Goal: Find specific page/section: Find specific page/section

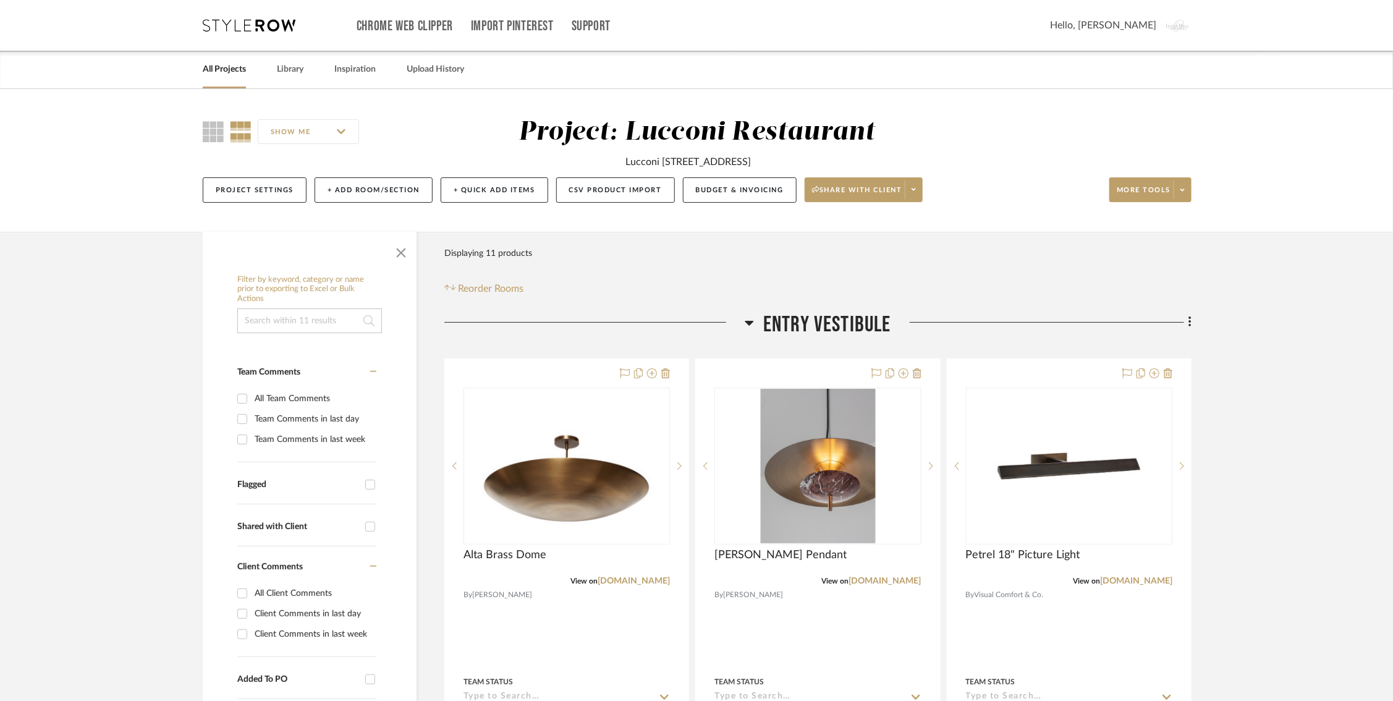
click at [225, 21] on icon at bounding box center [249, 25] width 93 height 12
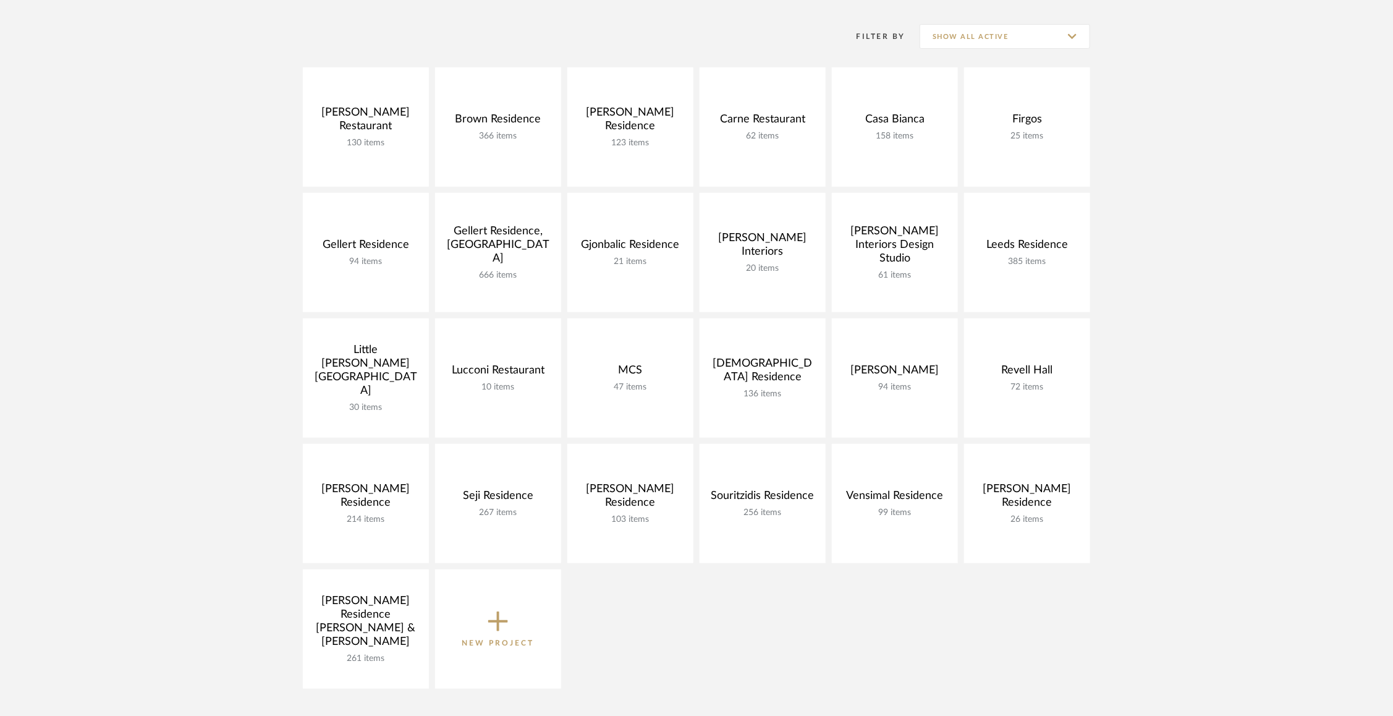
scroll to position [228, 0]
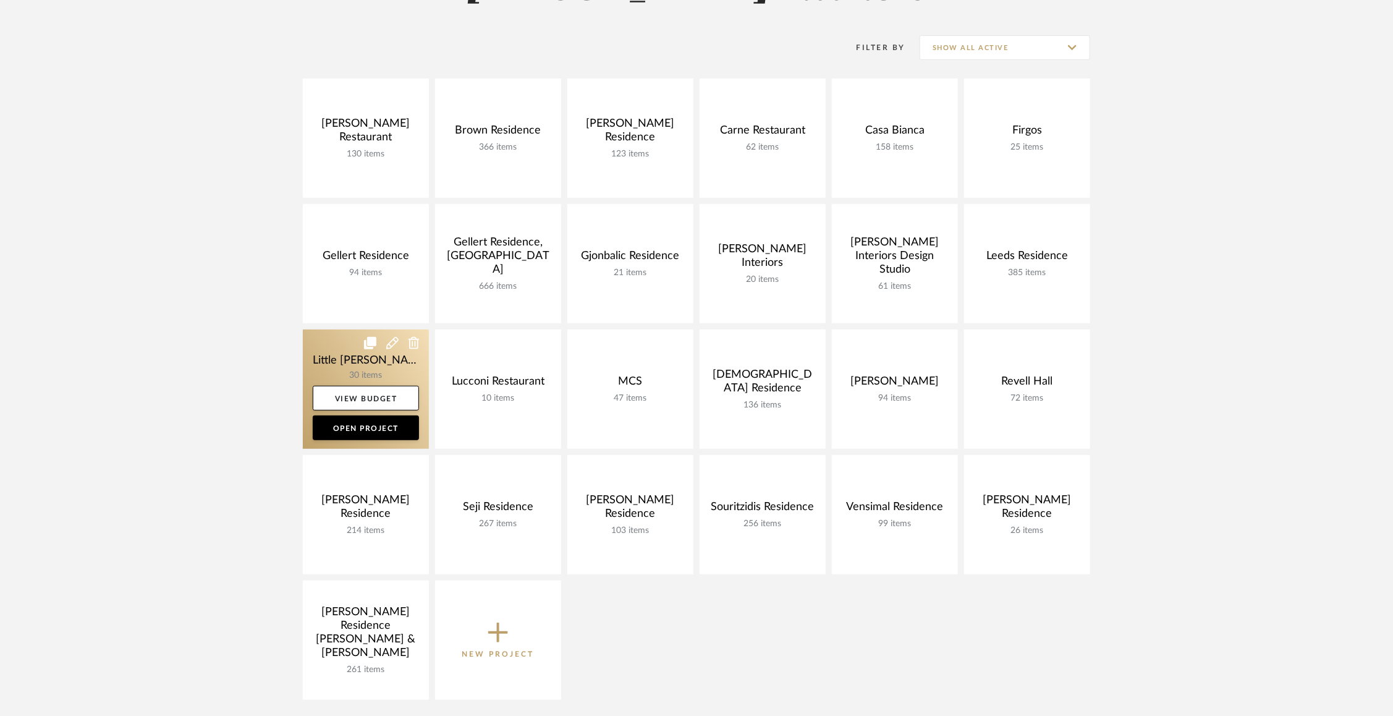
click at [341, 367] on link at bounding box center [366, 388] width 126 height 119
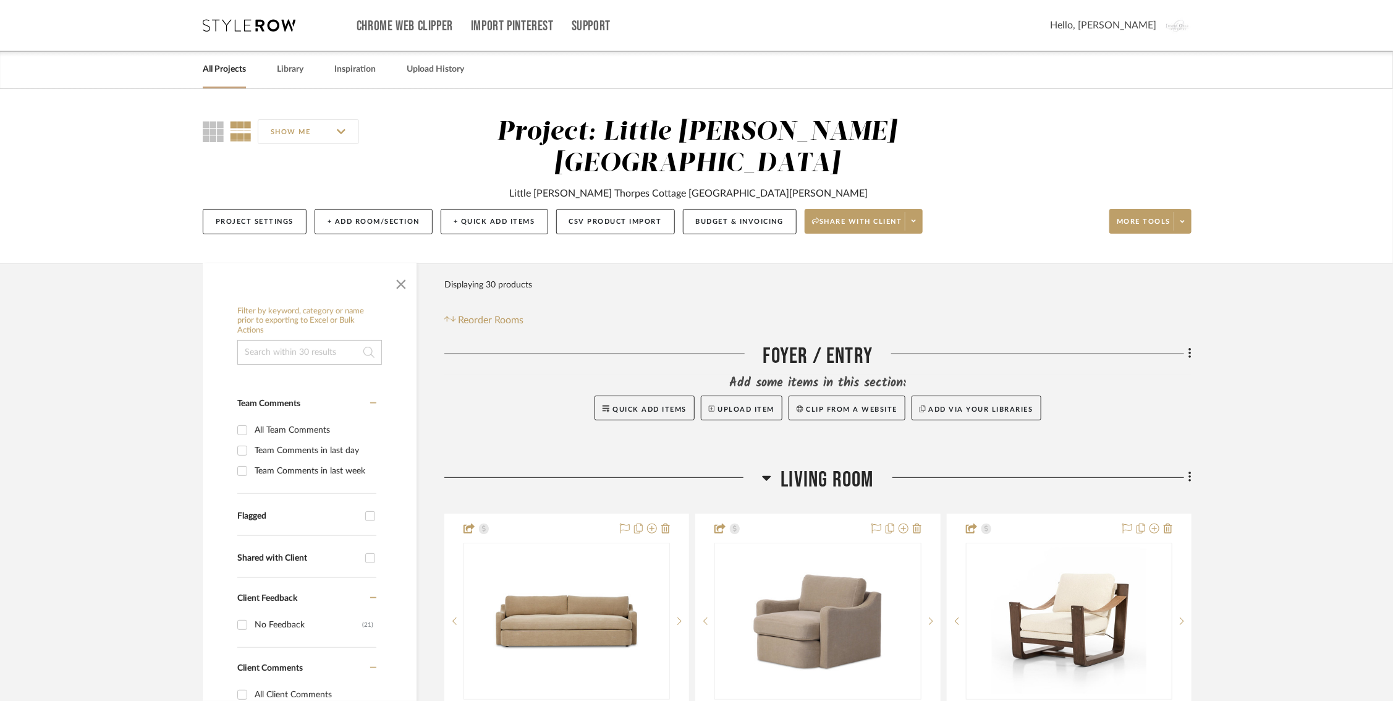
click at [214, 147] on div "SHOW ME Project: Little Woods - Odle Residence Little Woods Thorpes Cottage St.…" at bounding box center [696, 179] width 1024 height 125
click at [208, 128] on icon at bounding box center [213, 131] width 21 height 21
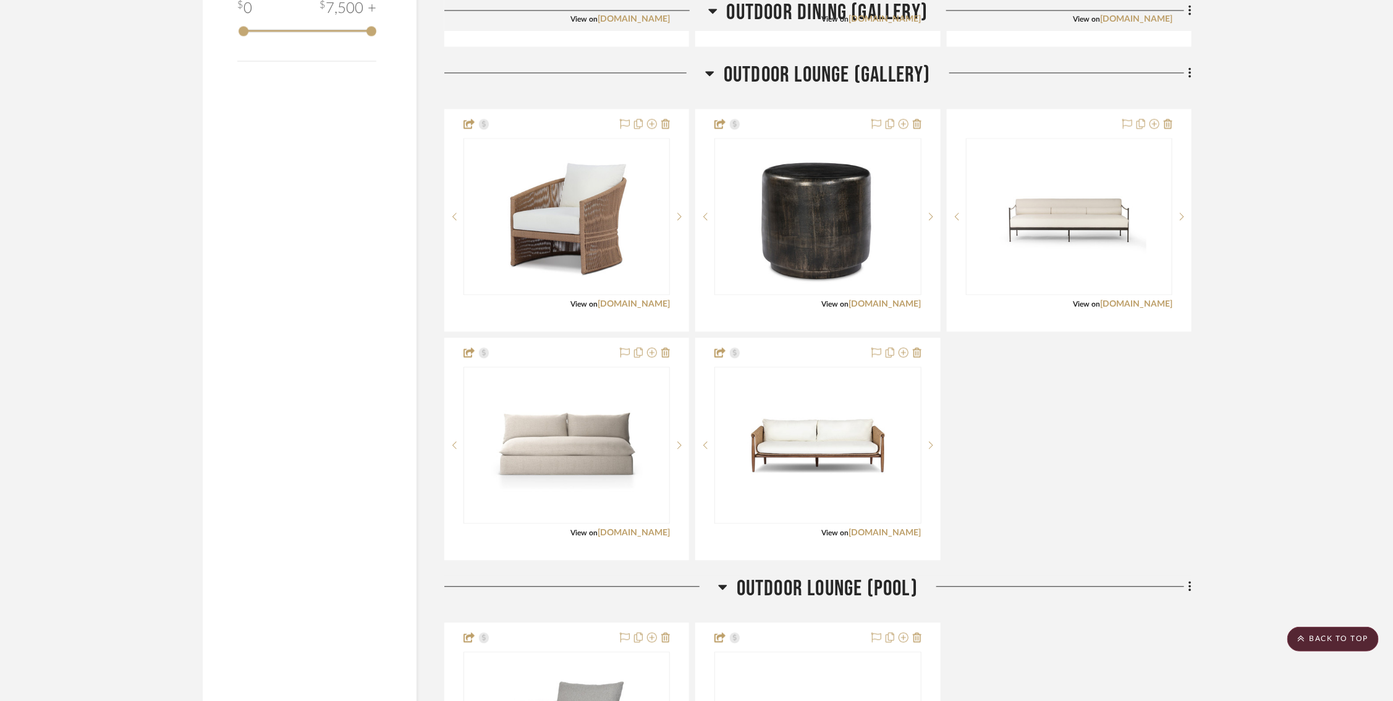
scroll to position [1432, 1]
click at [929, 441] on icon at bounding box center [931, 445] width 4 height 9
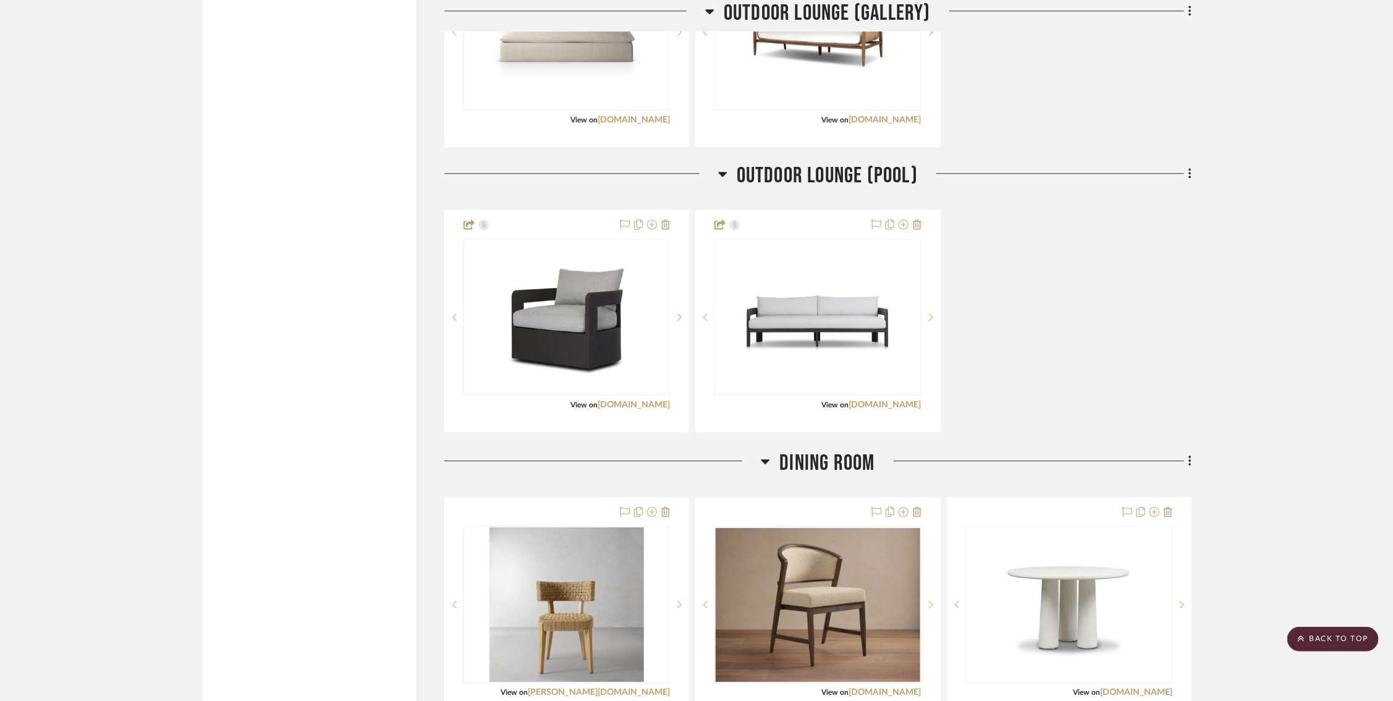
scroll to position [1843, 1]
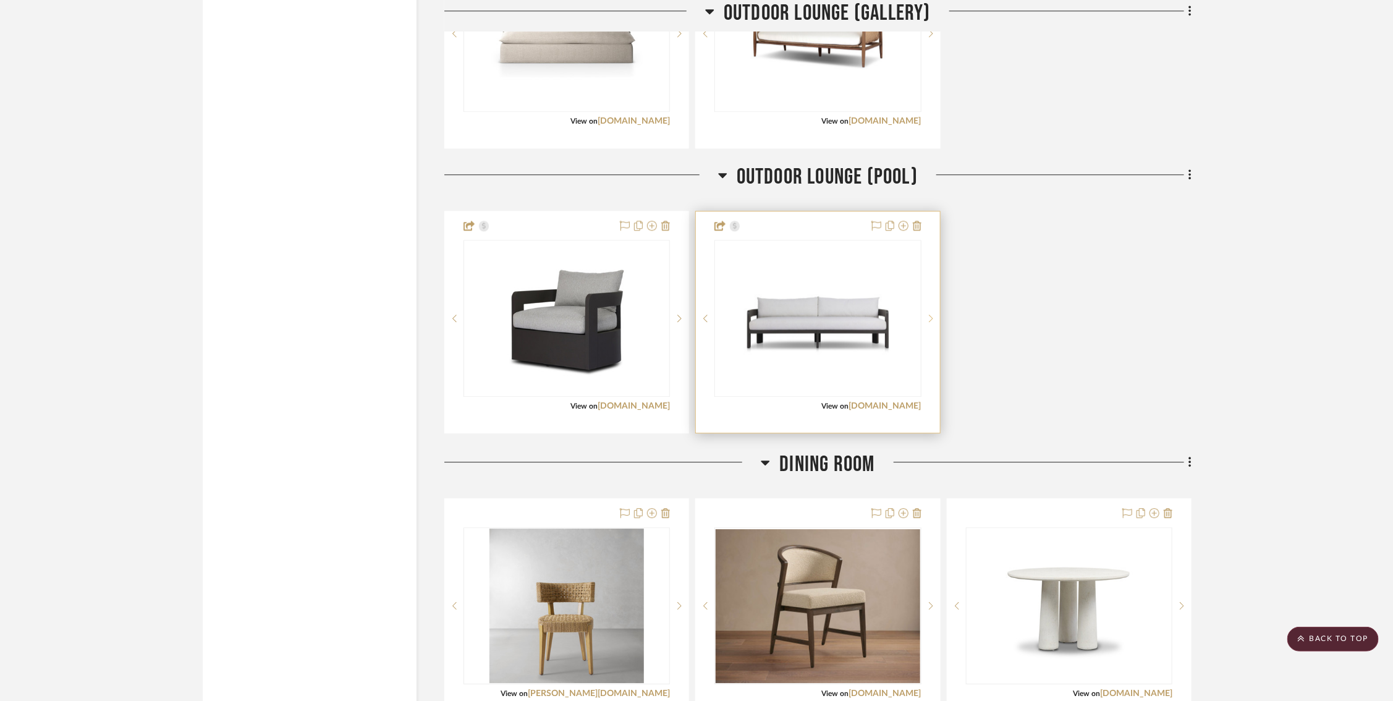
click at [931, 315] on icon at bounding box center [931, 318] width 4 height 7
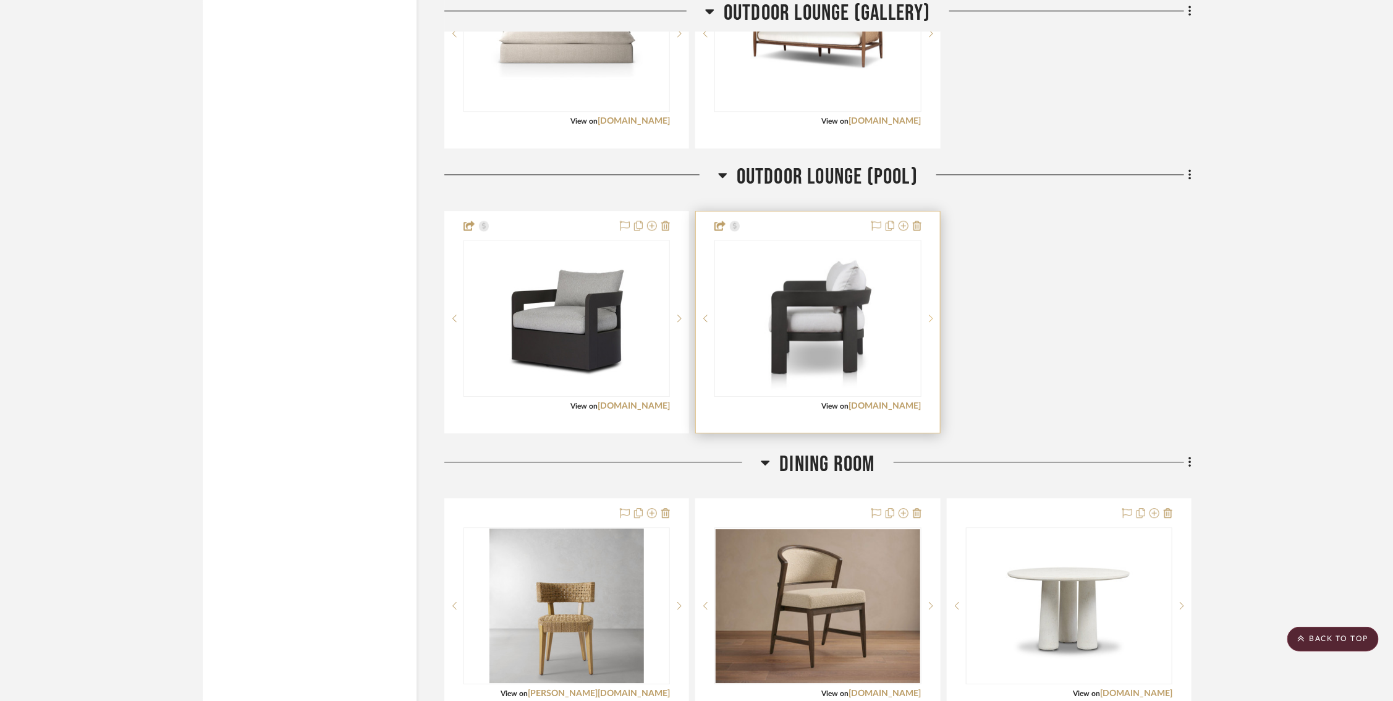
click at [931, 315] on icon at bounding box center [931, 318] width 4 height 7
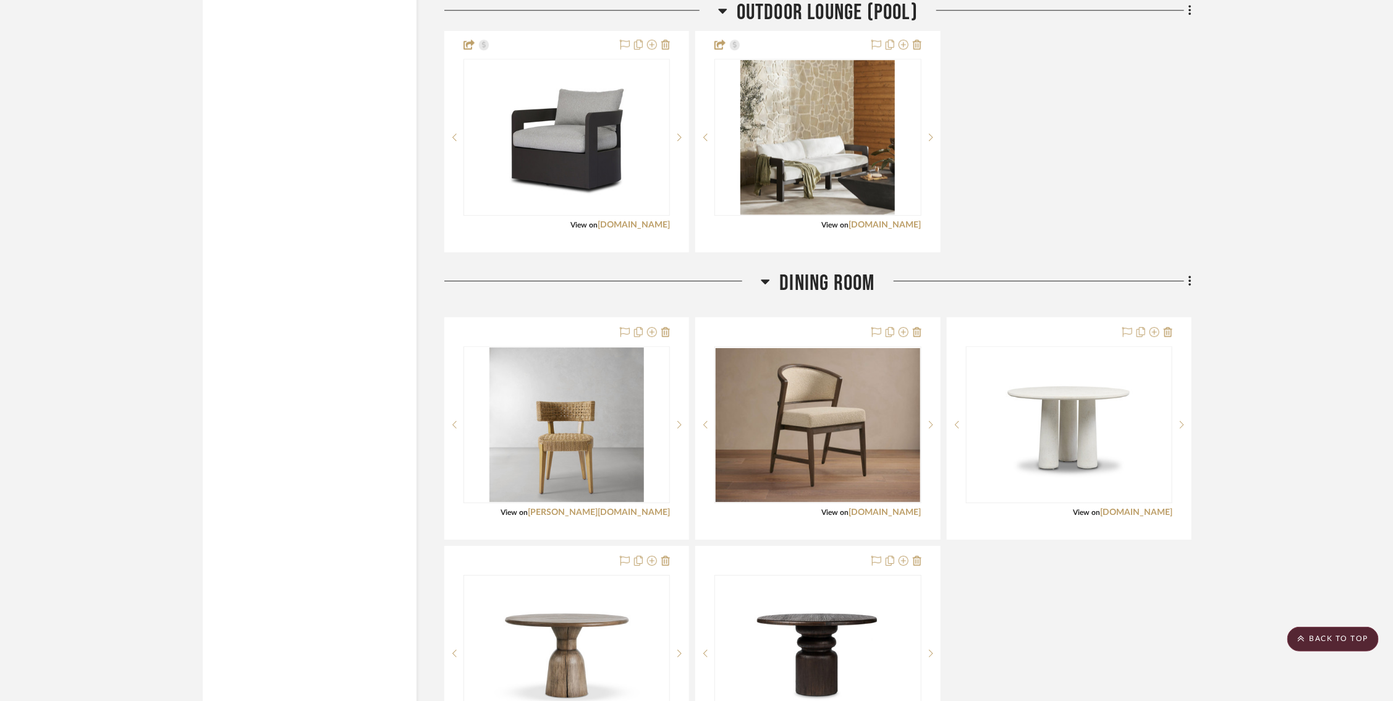
scroll to position [2027, 1]
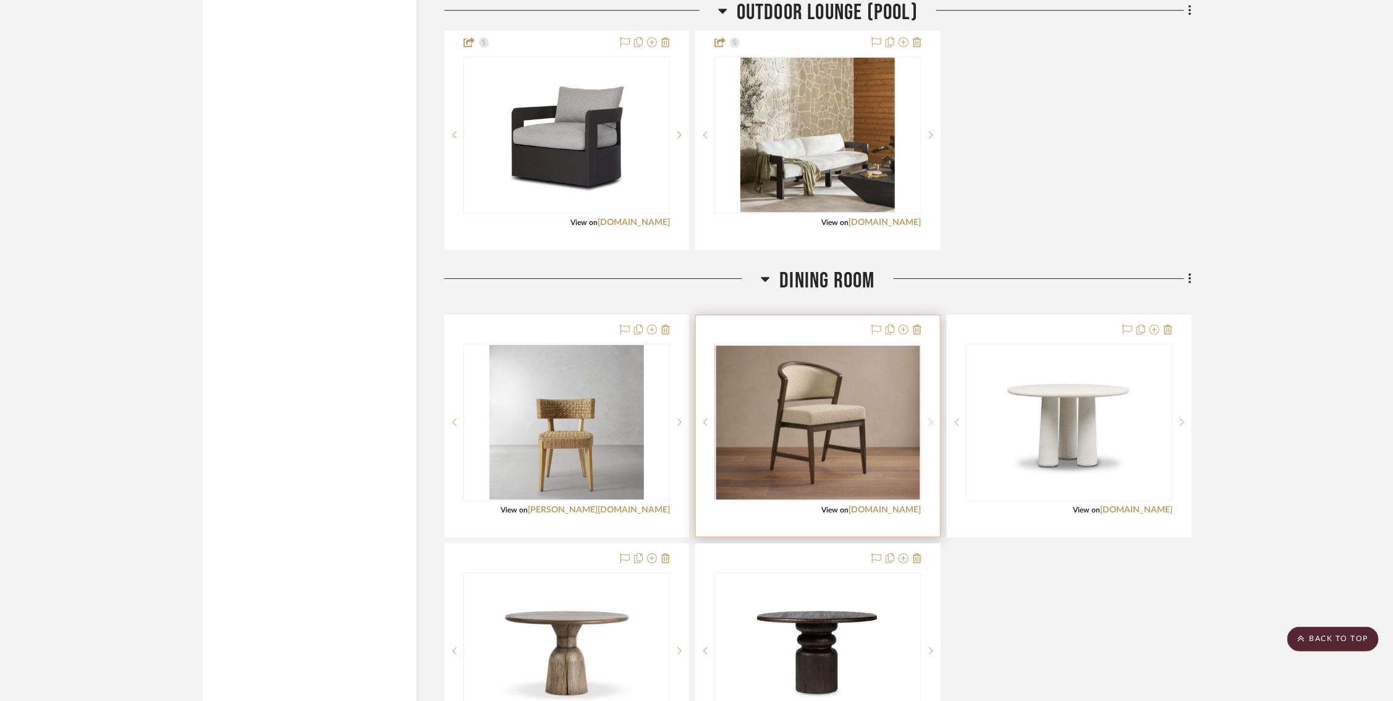
click at [931, 418] on icon at bounding box center [931, 422] width 4 height 9
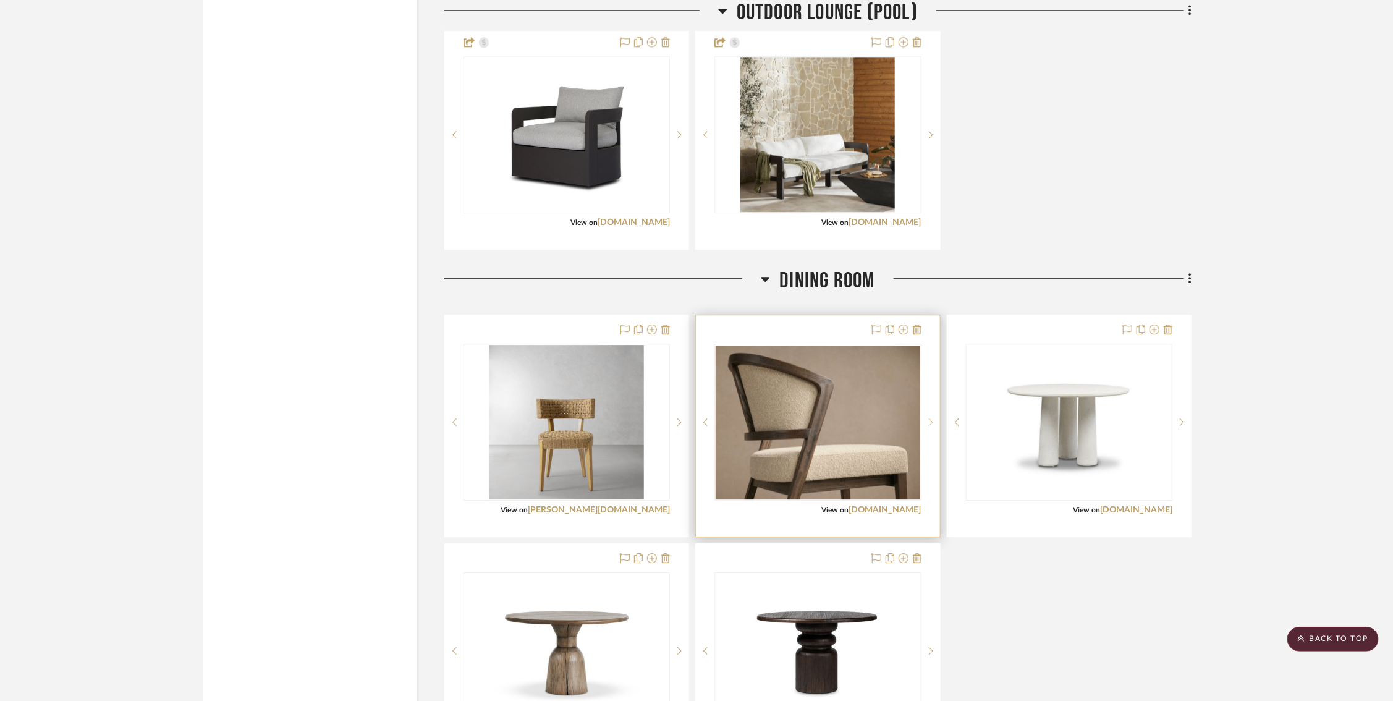
click at [931, 418] on icon at bounding box center [931, 422] width 4 height 9
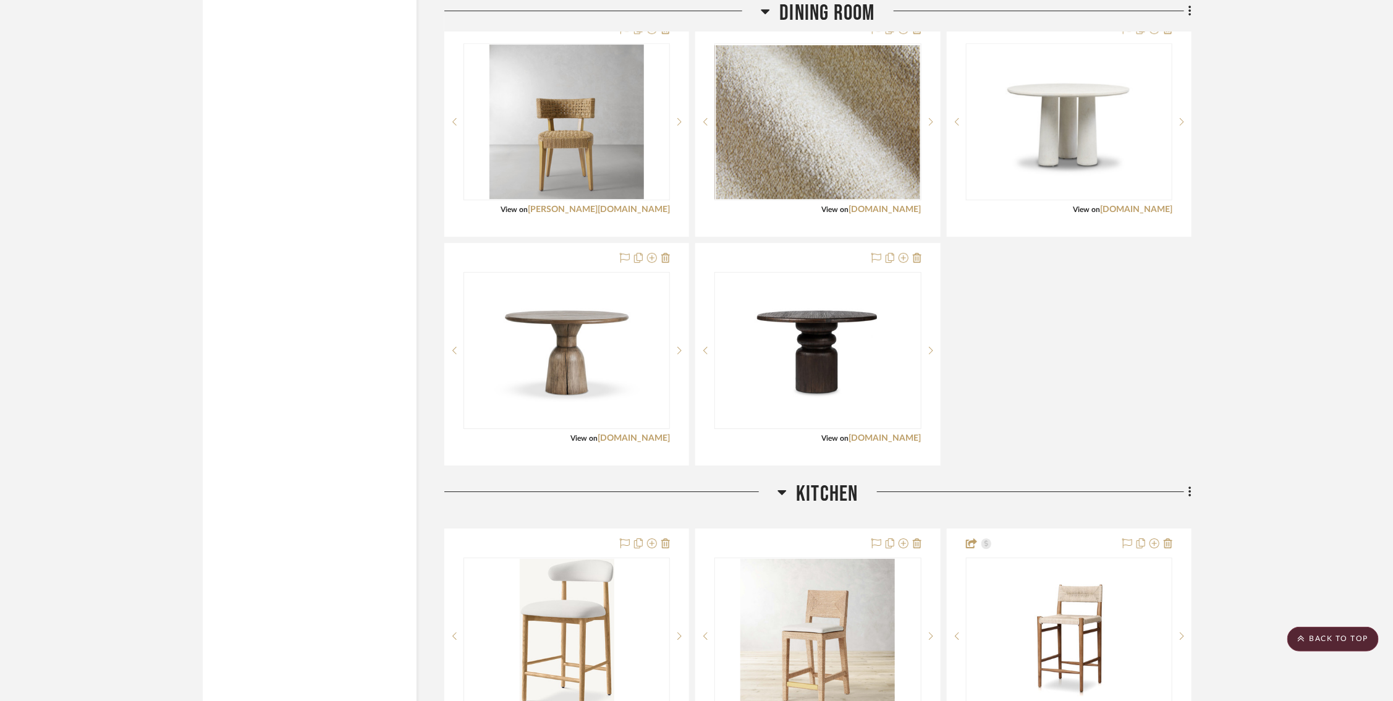
scroll to position [2323, 1]
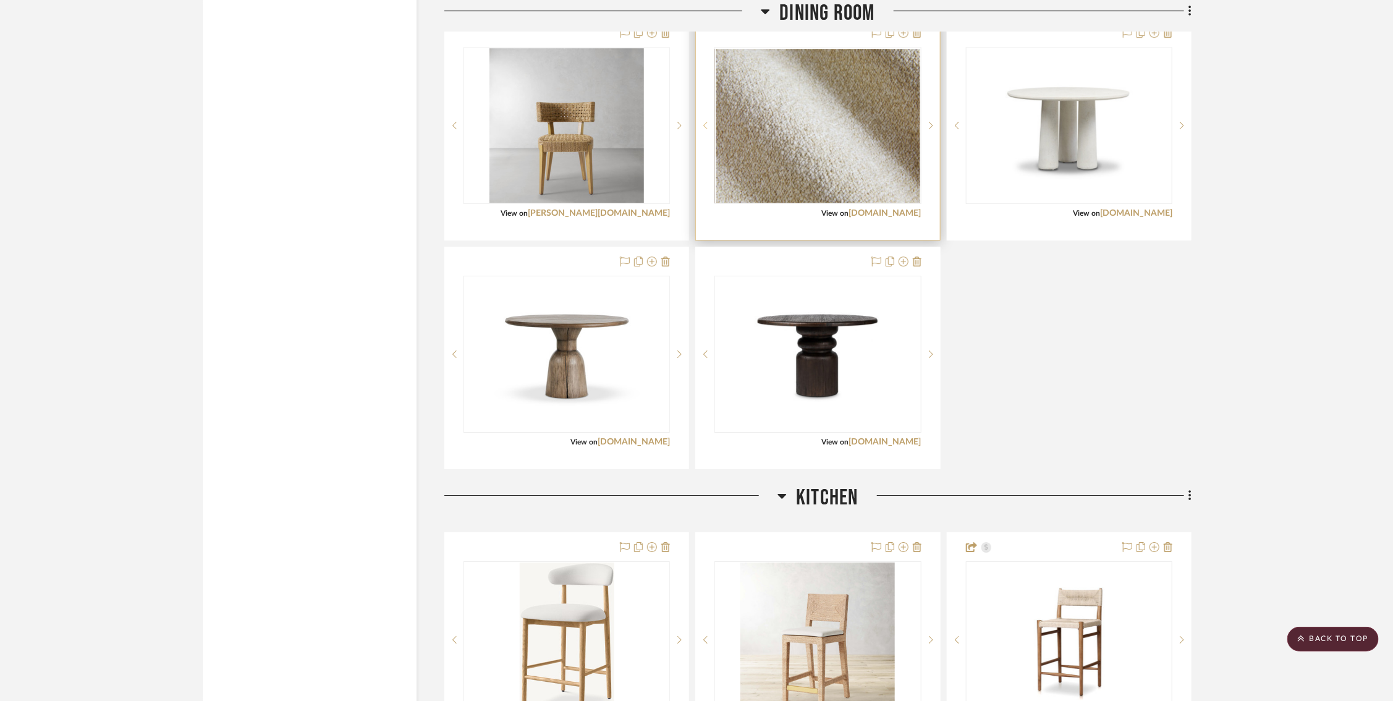
click at [707, 121] on sr-prev-btn at bounding box center [705, 125] width 19 height 9
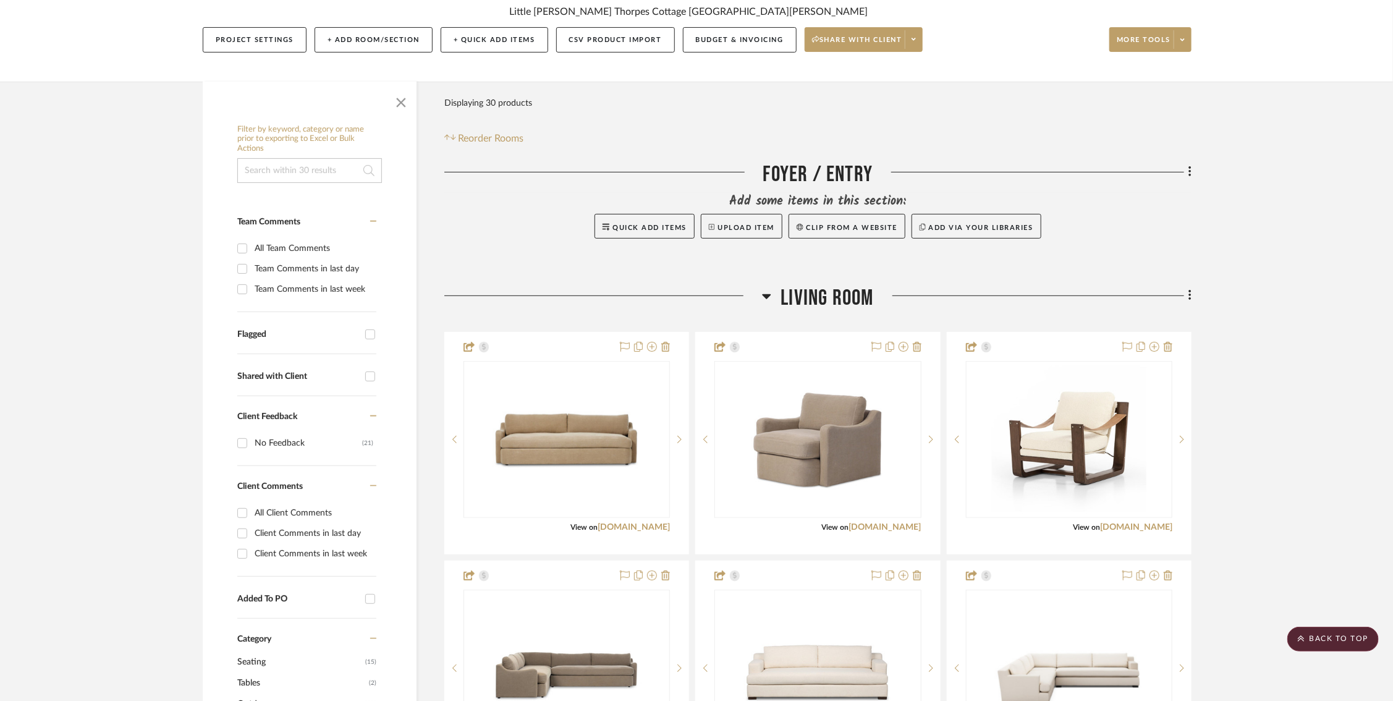
scroll to position [0, 1]
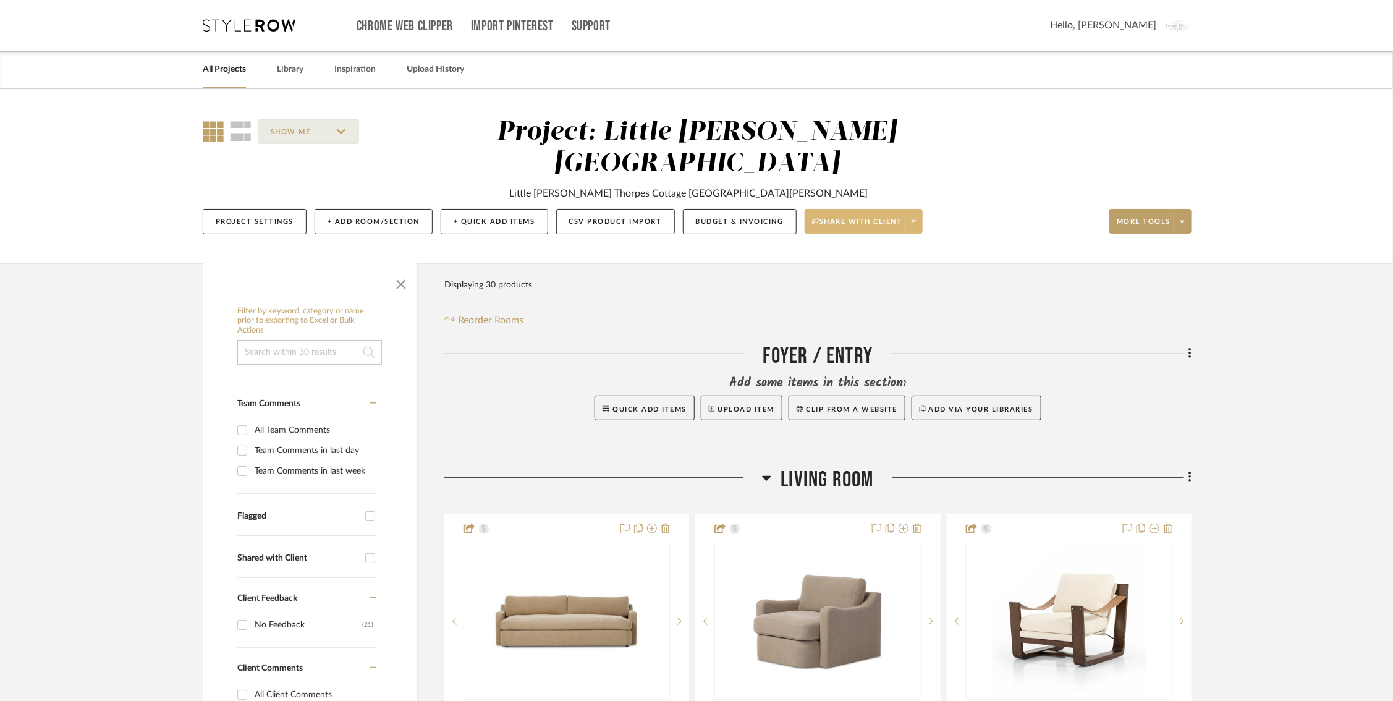
click at [918, 212] on span at bounding box center [913, 221] width 17 height 19
click at [890, 229] on span "Preview Client Dashboard" at bounding box center [866, 224] width 106 height 11
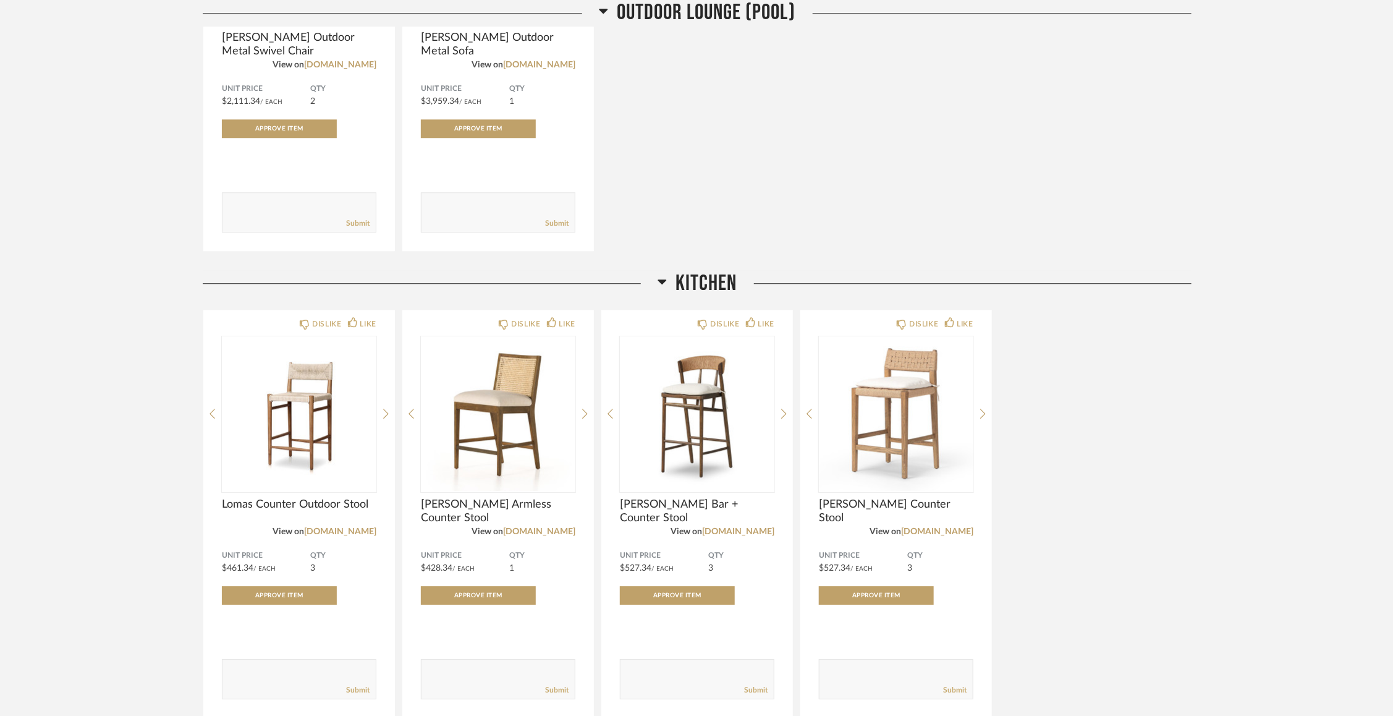
scroll to position [1983, 0]
